Goal: Check status

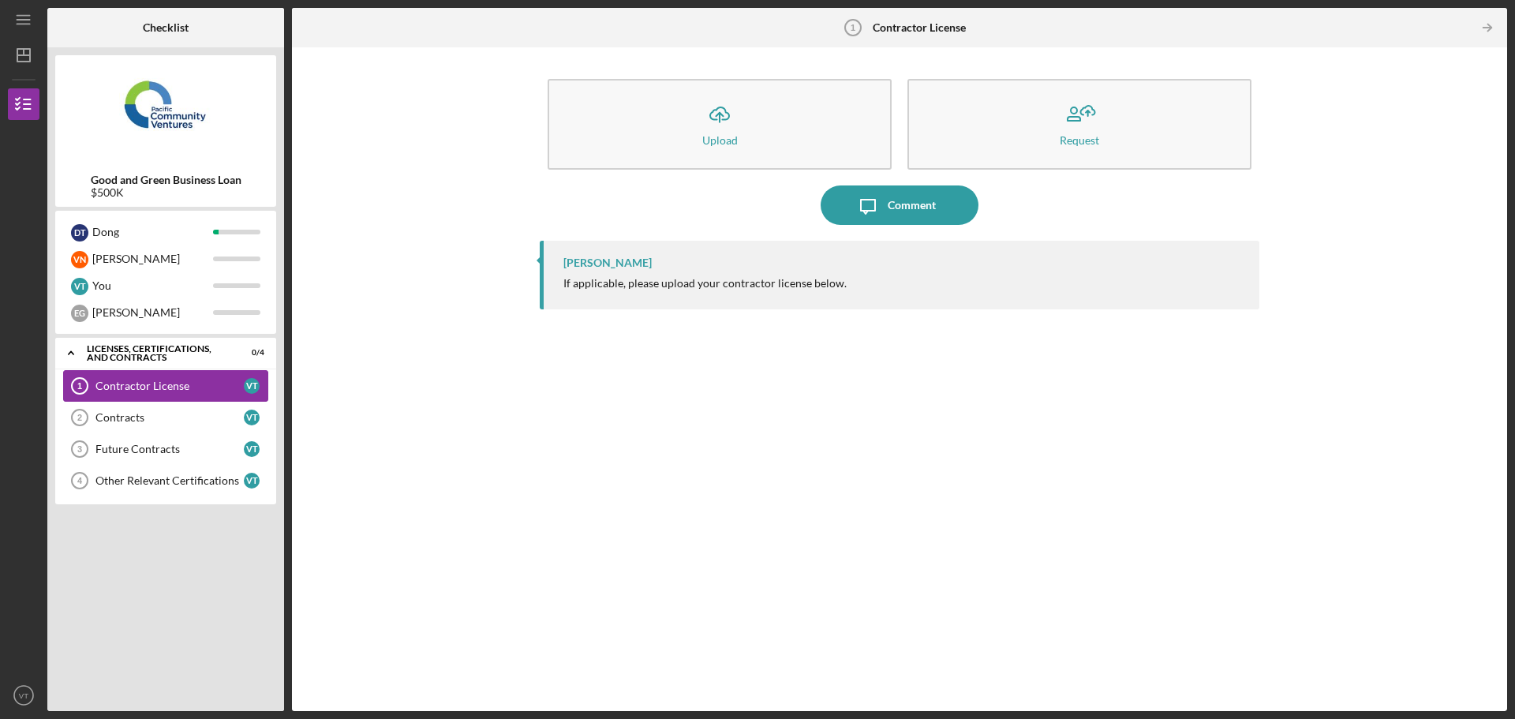
click at [140, 379] on div "Contractor License" at bounding box center [169, 385] width 148 height 13
click at [174, 417] on div "Contracts" at bounding box center [169, 417] width 148 height 13
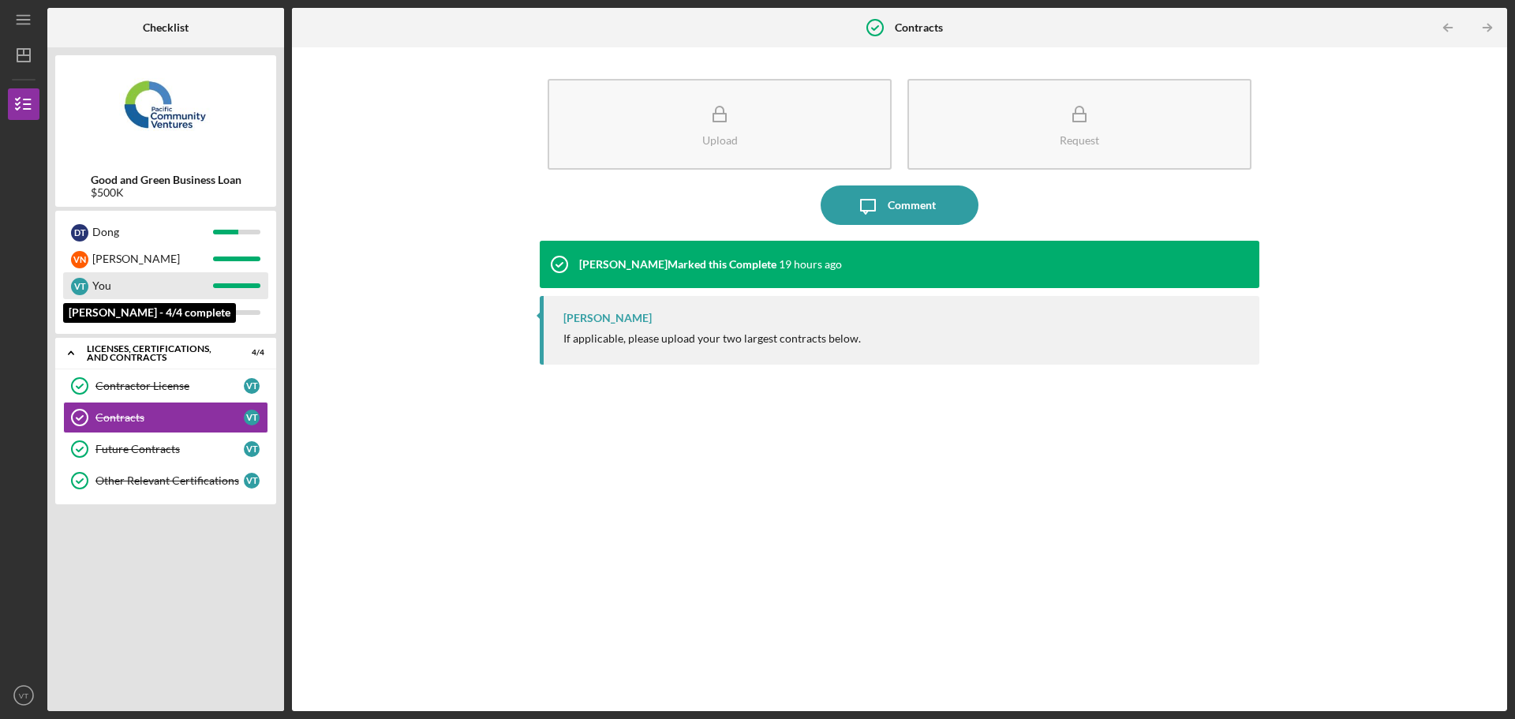
click at [227, 285] on div at bounding box center [236, 285] width 47 height 5
click at [444, 466] on div "Upload Request Icon/Message Comment [PERSON_NAME] Marked this Complete 19 hours…" at bounding box center [899, 379] width 1199 height 648
click at [410, 477] on div "Upload Request Icon/Message Comment [PERSON_NAME] Marked this Complete 19 hours…" at bounding box center [899, 379] width 1199 height 648
click at [190, 568] on div "Icon/Expander Licenses, Certifications, and Contracts 4 / 4 Contractor License …" at bounding box center [165, 520] width 221 height 365
click at [514, 551] on div "Upload Request Icon/Message Comment [PERSON_NAME] Marked this Complete 19 hours…" at bounding box center [899, 379] width 1199 height 648
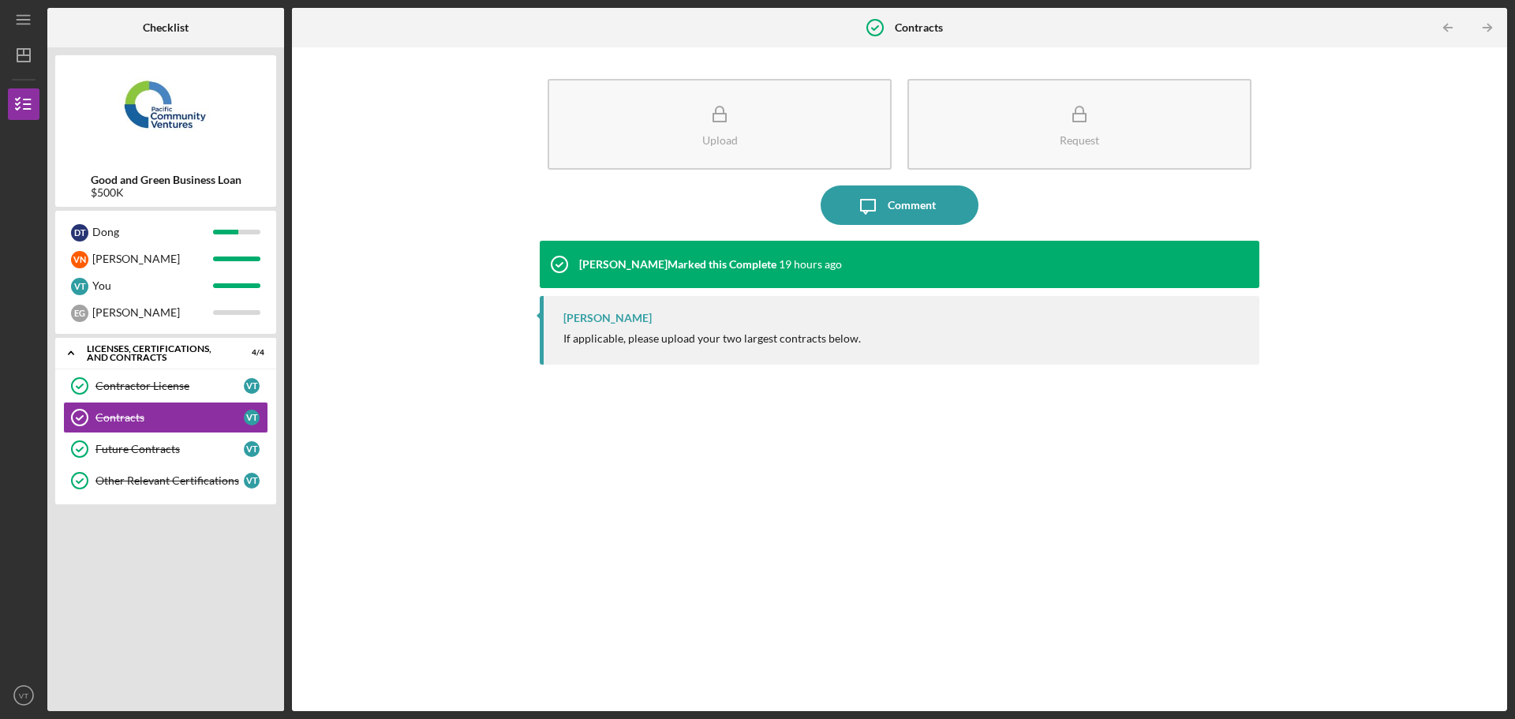
click at [566, 522] on div "[PERSON_NAME] Marked this Complete 19 hours ago [PERSON_NAME] If applicable, pl…" at bounding box center [900, 464] width 720 height 447
click at [931, 427] on div "[PERSON_NAME] Marked this Complete 19 hours ago [PERSON_NAME] If applicable, pl…" at bounding box center [900, 464] width 720 height 447
click at [1216, 440] on div "[PERSON_NAME] Marked this Complete 19 hours ago [PERSON_NAME] If applicable, pl…" at bounding box center [900, 464] width 720 height 447
click at [1034, 465] on div "[PERSON_NAME] Marked this Complete 19 hours ago [PERSON_NAME] If applicable, pl…" at bounding box center [900, 464] width 720 height 447
